Goal: Contribute content: Contribute content

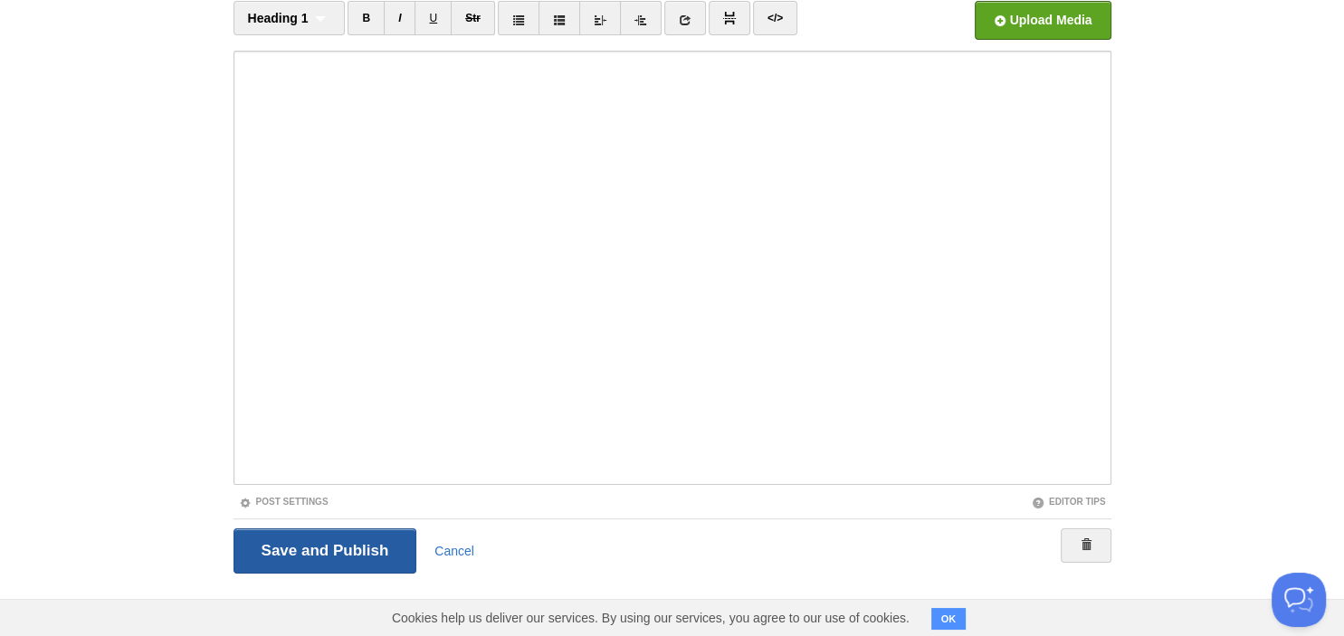
click at [291, 558] on input "Save and Publish" at bounding box center [326, 551] width 184 height 45
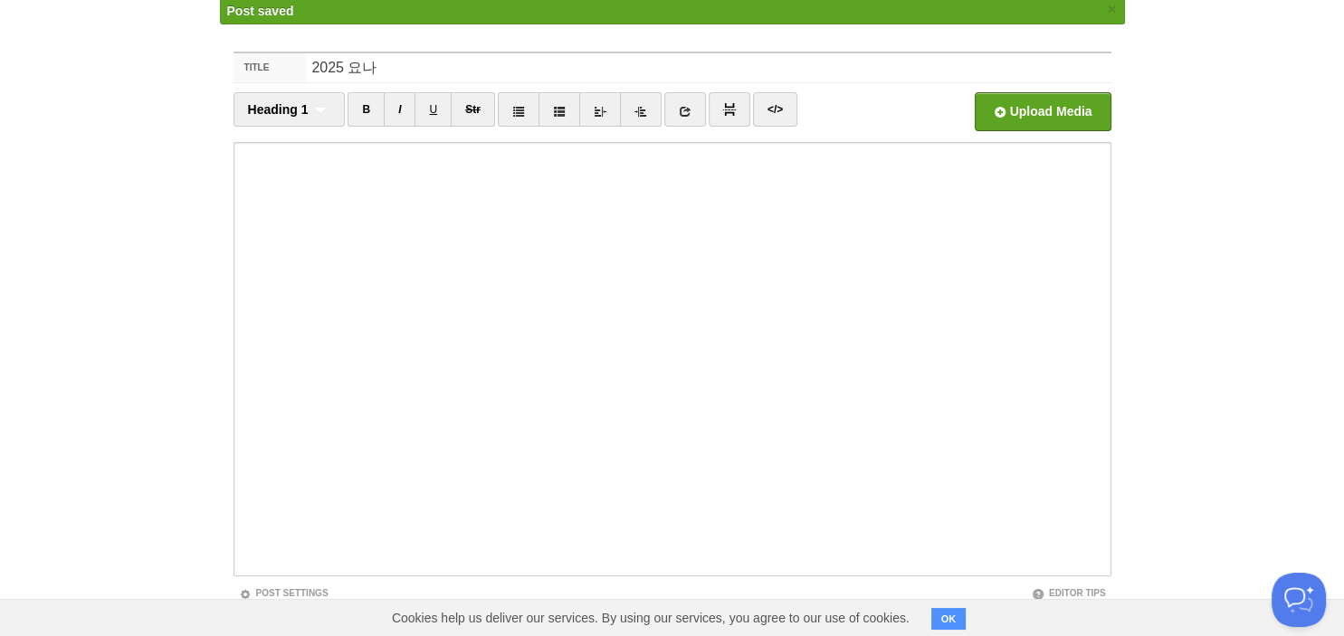
scroll to position [68, 0]
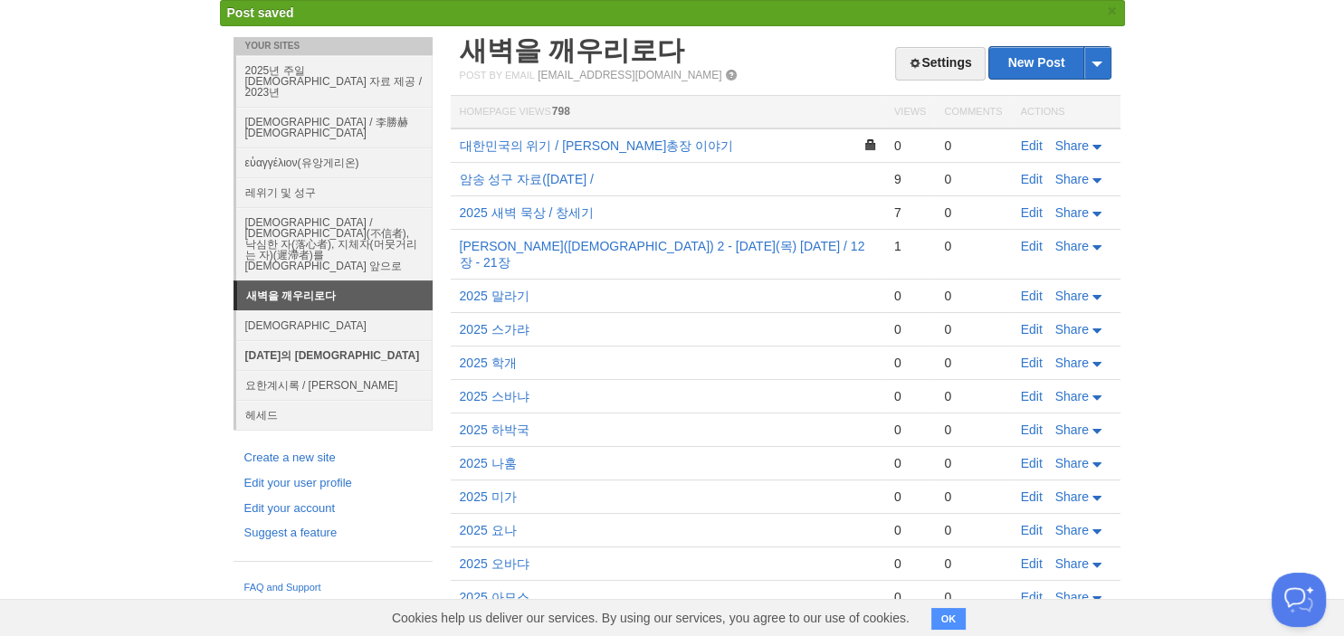
click at [295, 340] on link "[DATE]의 [DEMOGRAPHIC_DATA]" at bounding box center [334, 355] width 196 height 30
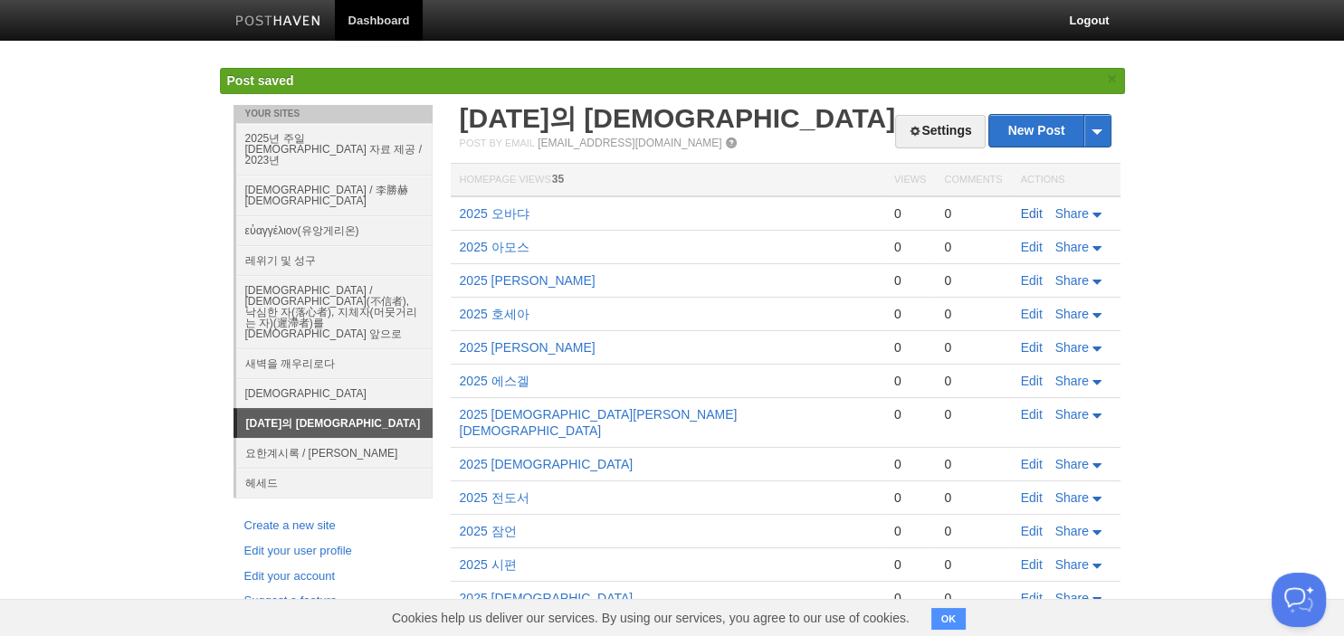
click at [1030, 215] on link "Edit" at bounding box center [1032, 213] width 22 height 14
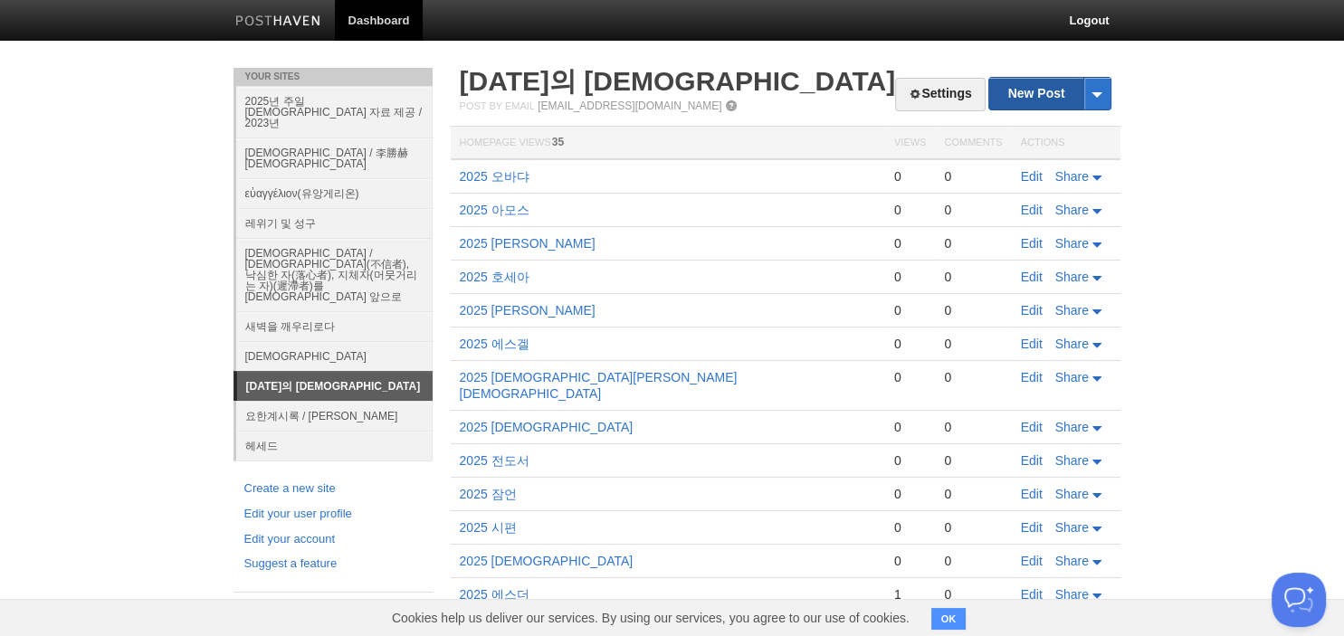
click at [1057, 92] on link "New Post" at bounding box center [1049, 94] width 120 height 32
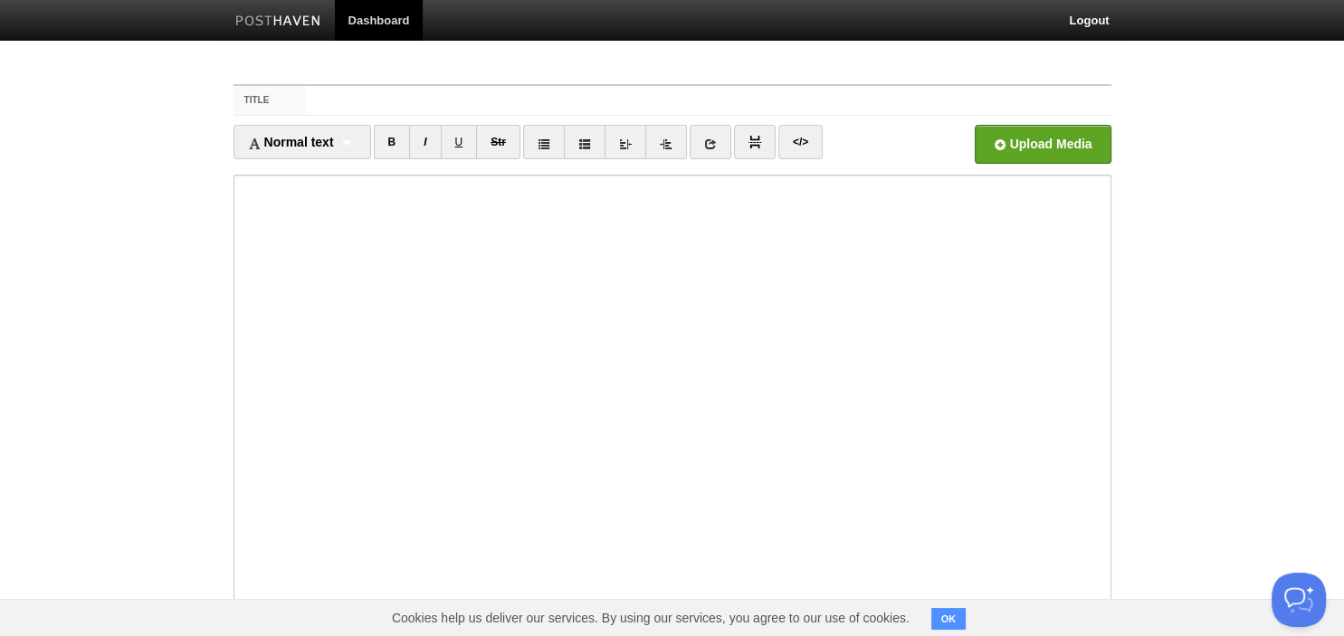
click at [764, 95] on input "Title" at bounding box center [708, 100] width 805 height 29
type input "2025 요나"
